Goal: Check status: Check status

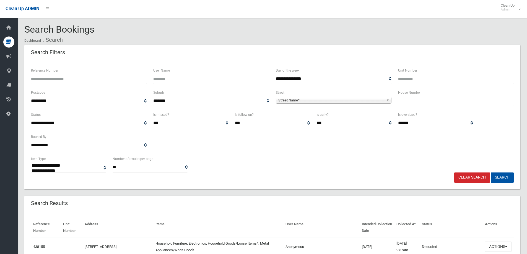
select select
click at [412, 100] on input "text" at bounding box center [456, 101] width 116 height 10
type input "**"
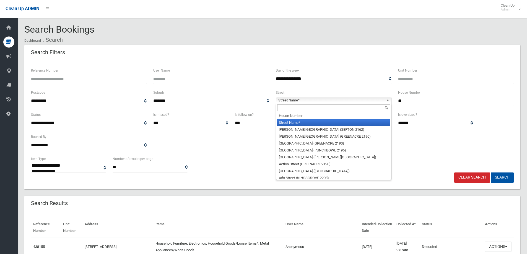
click at [381, 100] on span "Street Name*" at bounding box center [331, 100] width 106 height 7
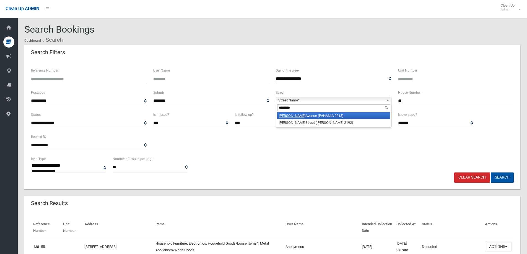
type input "********"
click at [306, 116] on li "Anderson Avenue (PANANIA 2213)" at bounding box center [333, 115] width 113 height 7
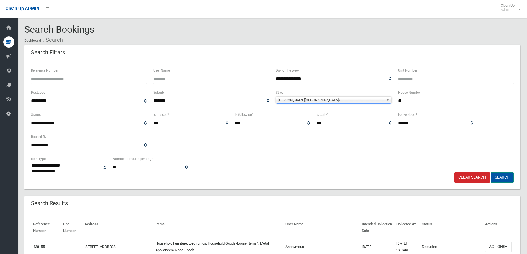
click at [508, 178] on button "Search" at bounding box center [502, 178] width 23 height 10
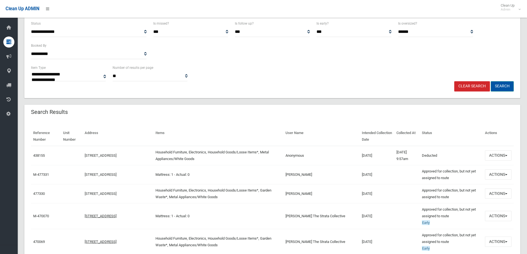
scroll to position [111, 0]
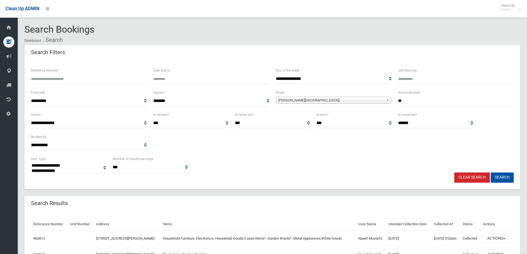
select select
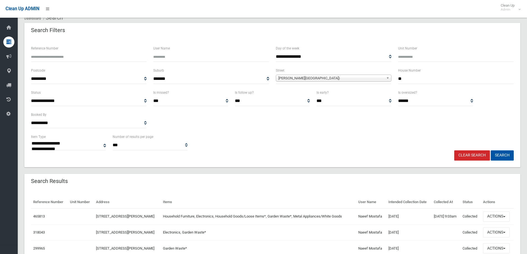
scroll to position [51, 0]
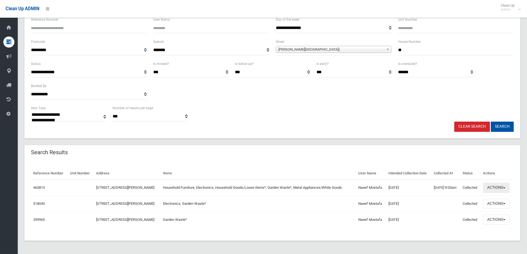
click at [492, 189] on button "Actions" at bounding box center [496, 188] width 27 height 10
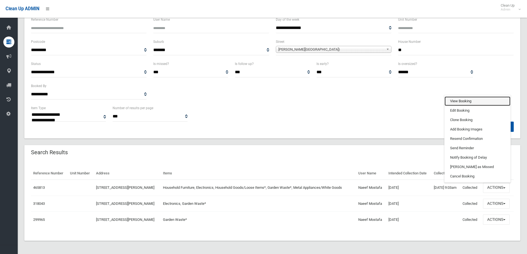
click at [460, 102] on link "View Booking" at bounding box center [478, 101] width 66 height 9
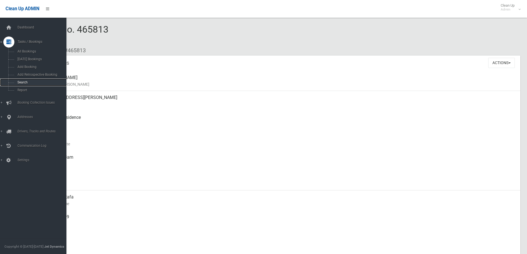
click at [18, 83] on span "Search" at bounding box center [41, 83] width 50 height 4
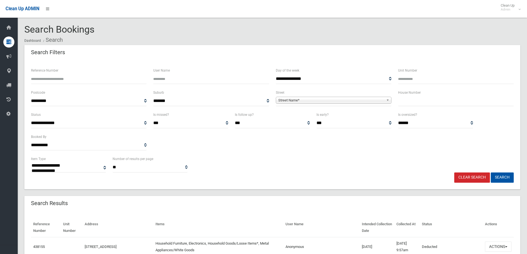
select select
